Goal: Information Seeking & Learning: Learn about a topic

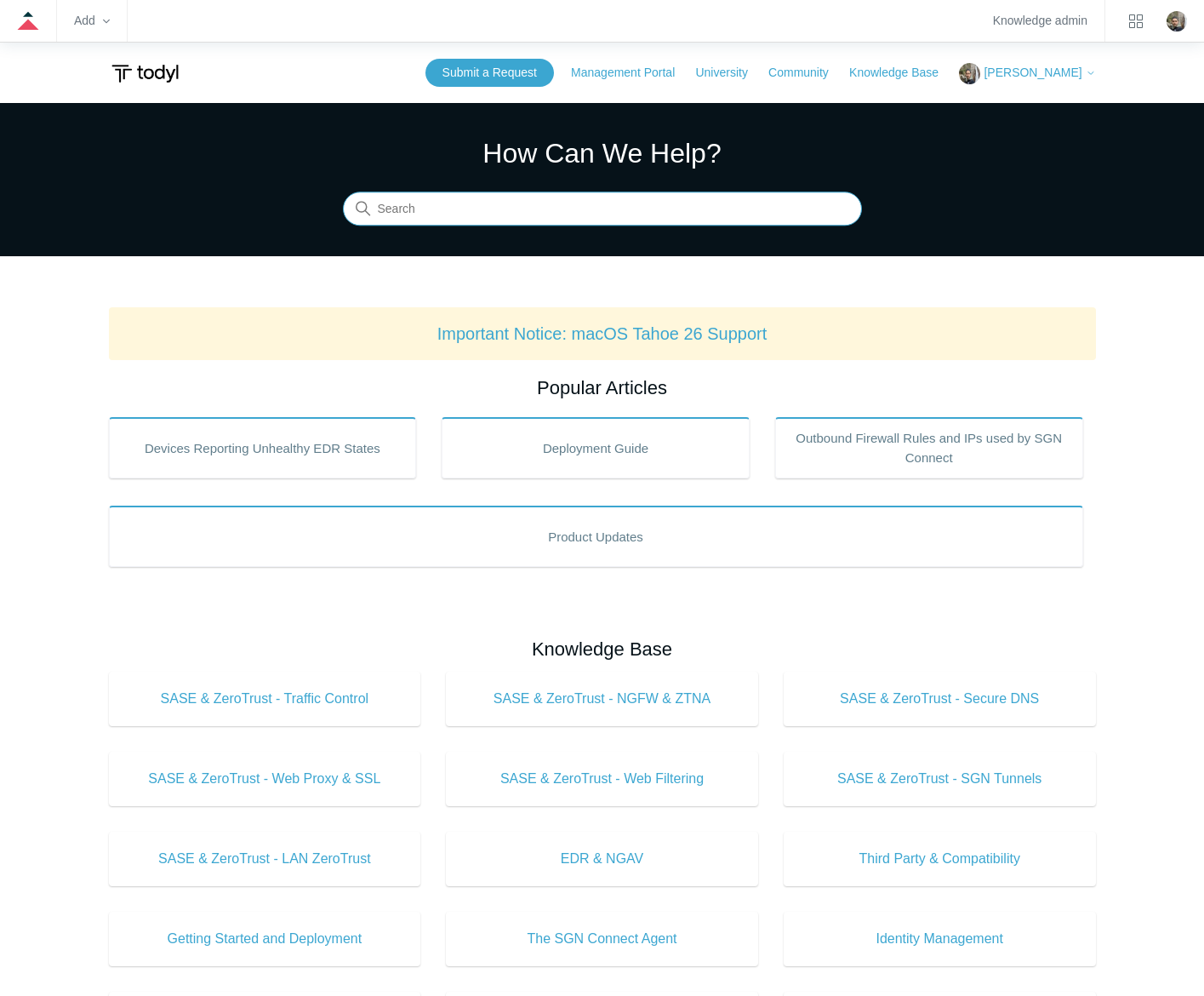
click at [501, 205] on input "Search" at bounding box center [602, 209] width 519 height 34
type input "users"
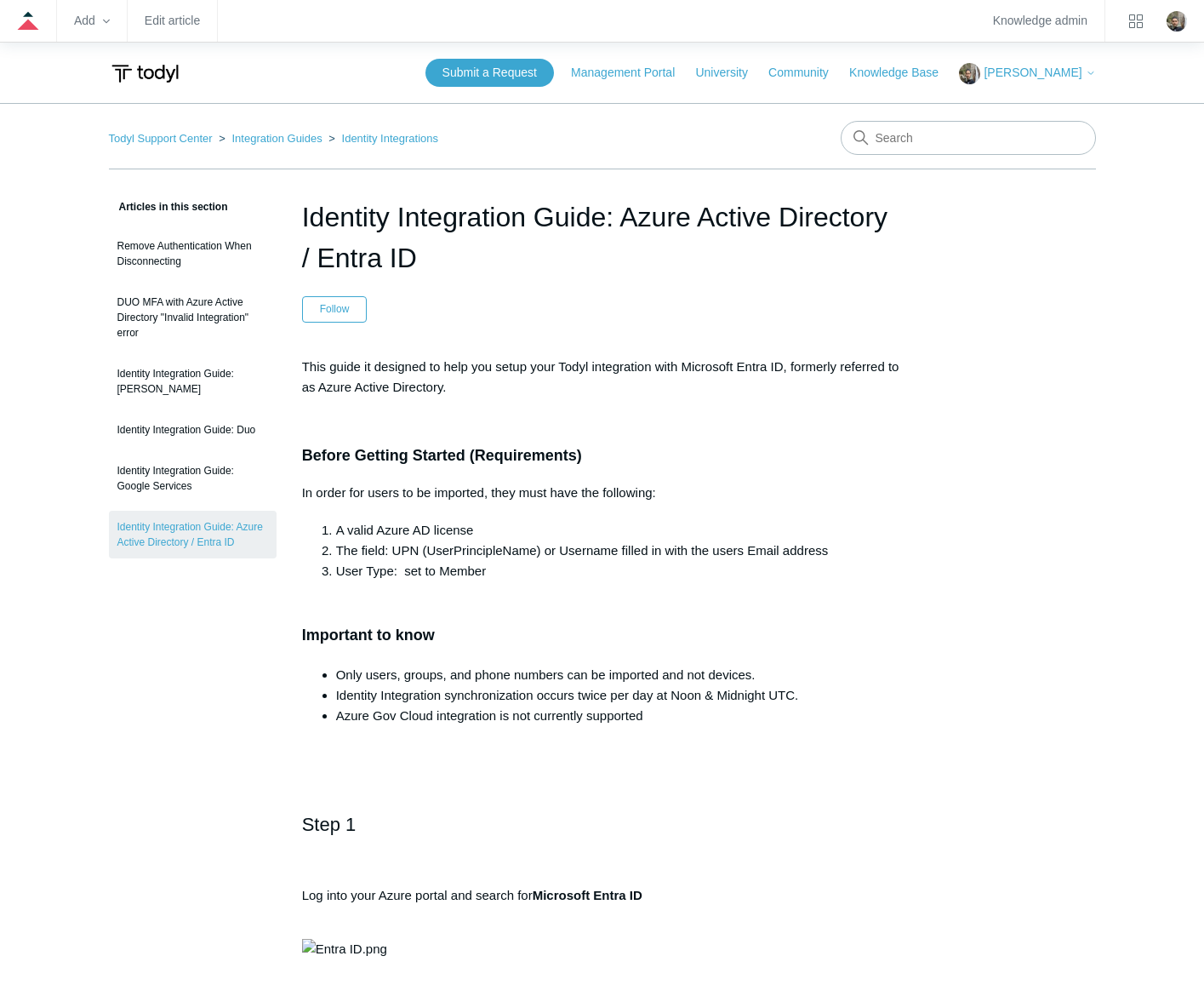
drag, startPoint x: 450, startPoint y: 259, endPoint x: 297, endPoint y: 226, distance: 156.5
copy h1 "Identity Integration Guide: Azure Active Directory / Entra ID"
click at [935, 144] on input "Search" at bounding box center [968, 138] width 255 height 34
type input "pause"
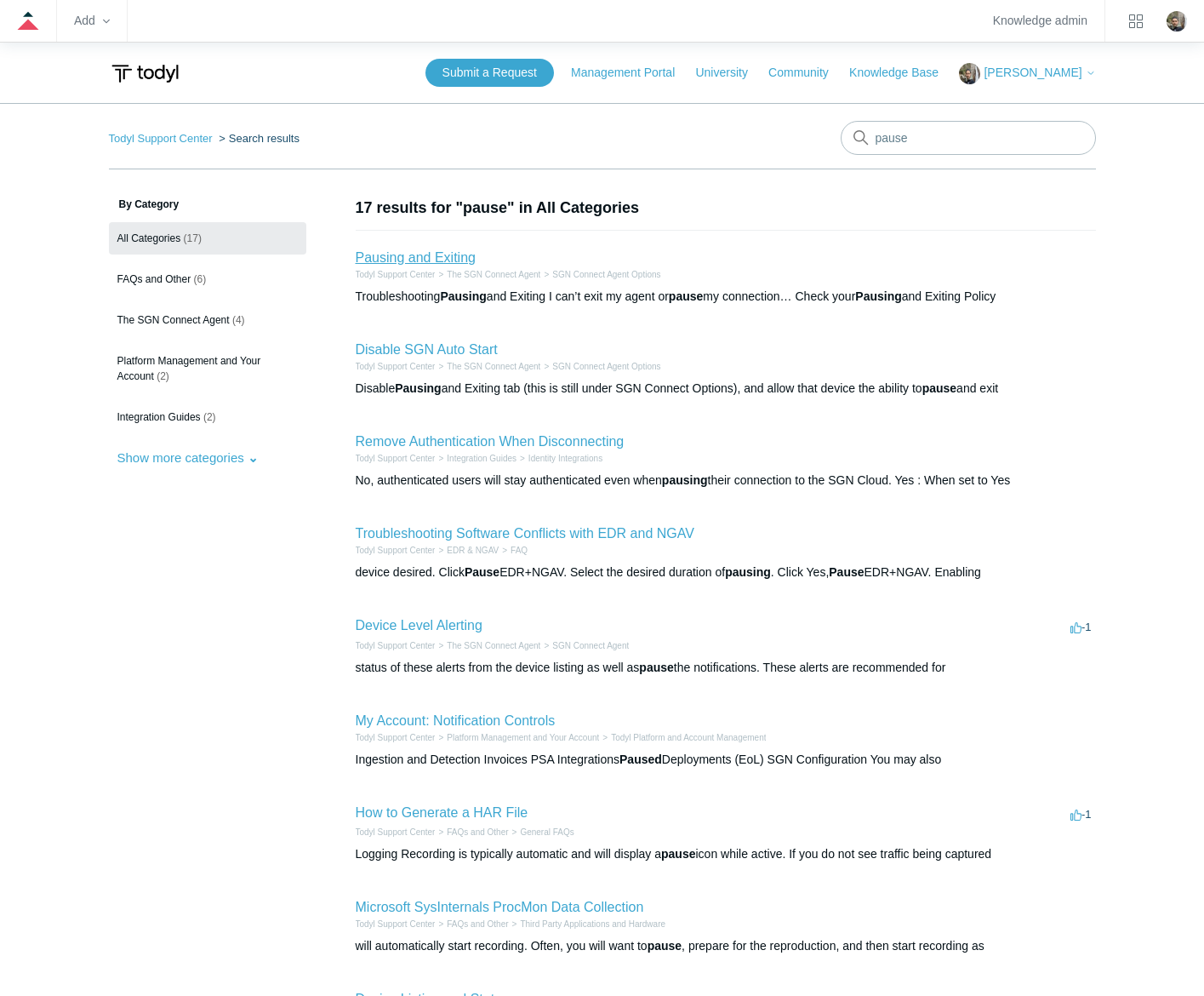
click at [420, 257] on link "Pausing and Exiting" at bounding box center [416, 258] width 120 height 15
